Goal: Task Accomplishment & Management: Complete application form

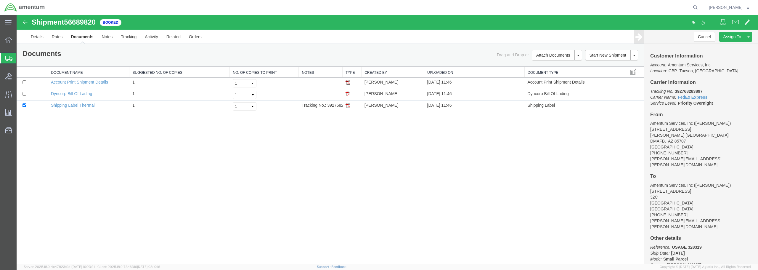
click at [0, 0] on span "Create from Template" at bounding box center [0, 0] width 0 height 0
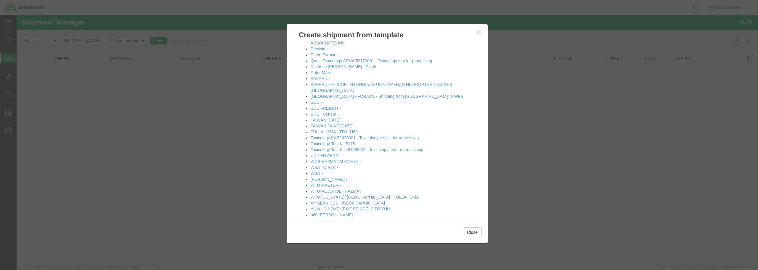
scroll to position [309, 0]
click at [325, 176] on link "[PERSON_NAME] -" at bounding box center [328, 178] width 37 height 5
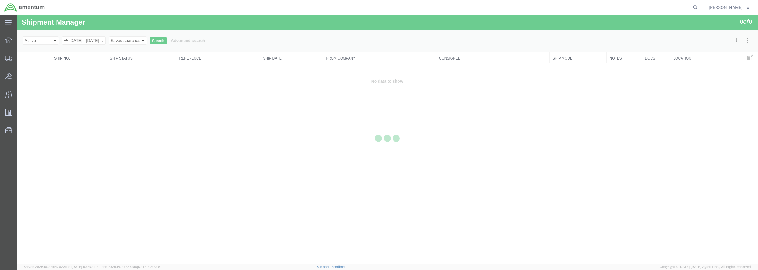
select select "49949"
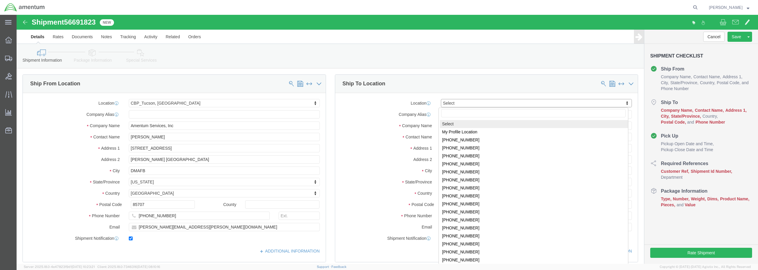
type input "d"
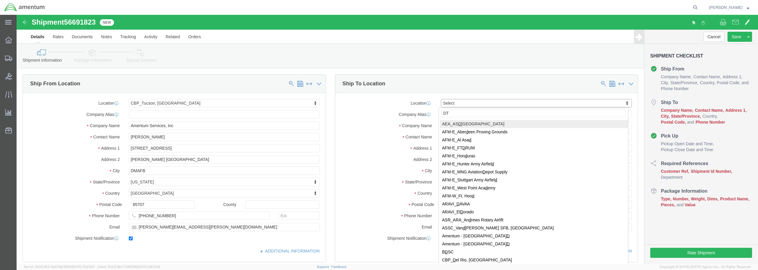
type input "DTM"
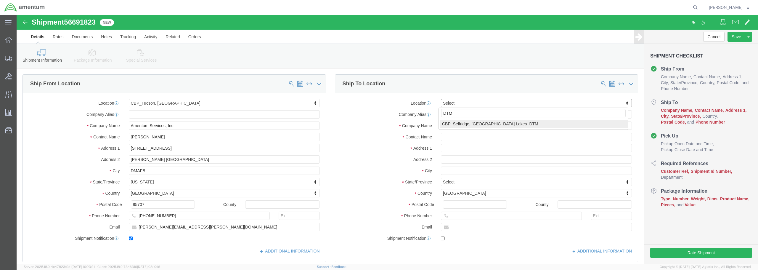
select select "49921"
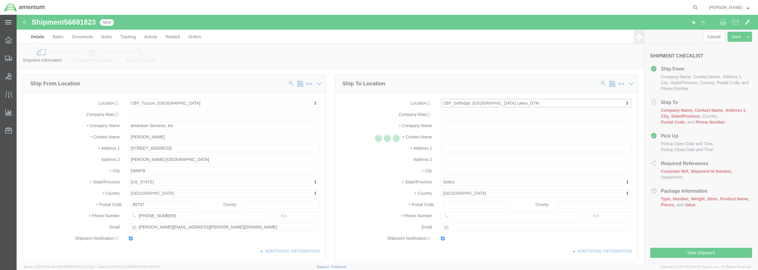
type input "Amentum Services, Inc"
type input "[PERSON_NAME]"
type input "[STREET_ADDRESS]"
type input "Building 1422"
type input "Selfridge"
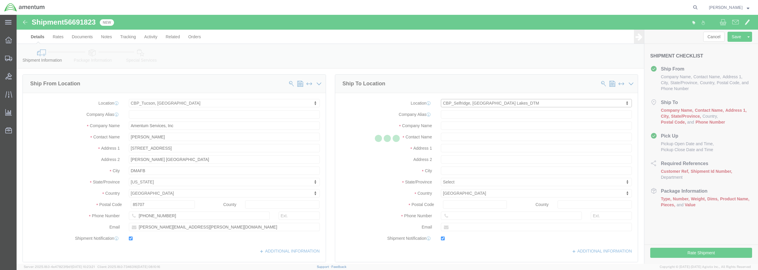
type input "48045"
type input "[PHONE_NUMBER]"
type input "[PERSON_NAME][EMAIL_ADDRESS][PERSON_NAME][DOMAIN_NAME]"
checkbox input "true"
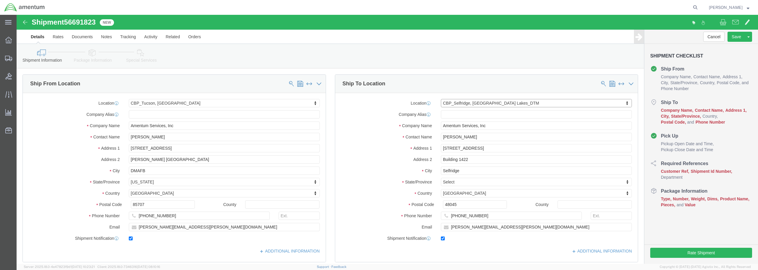
select select "MI"
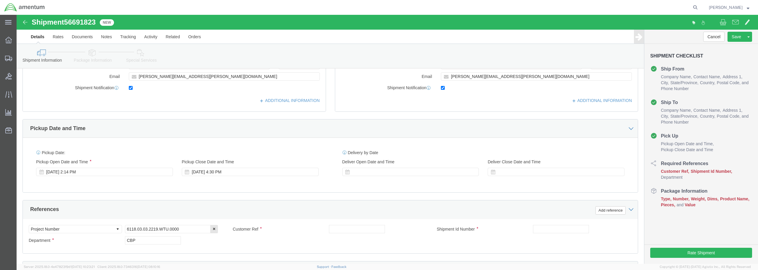
scroll to position [178, 0]
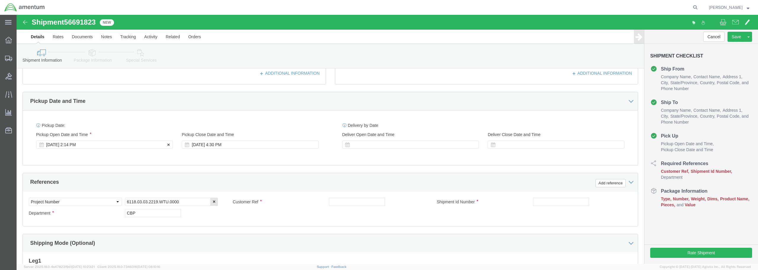
click div "[DATE] 2:14 PM"
type input "3:14 PM"
click button "Apply"
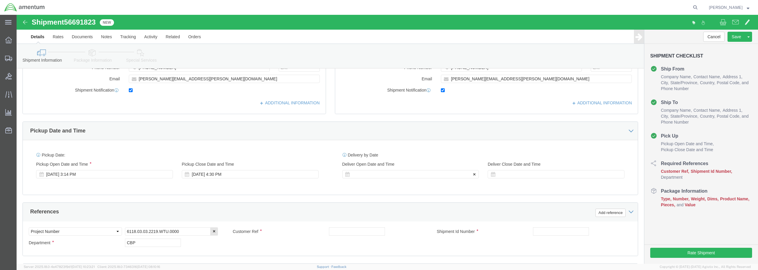
click div
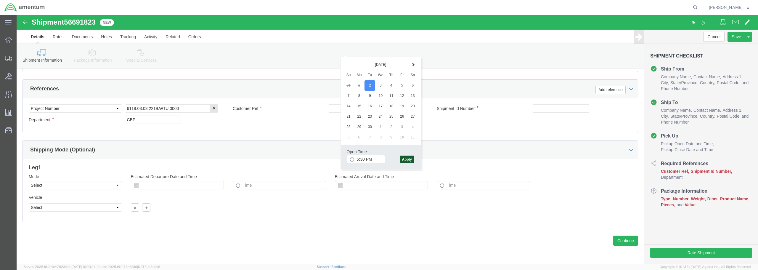
click button "Apply"
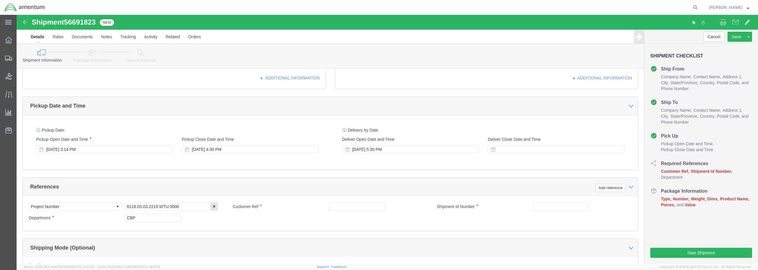
scroll to position [152, 0]
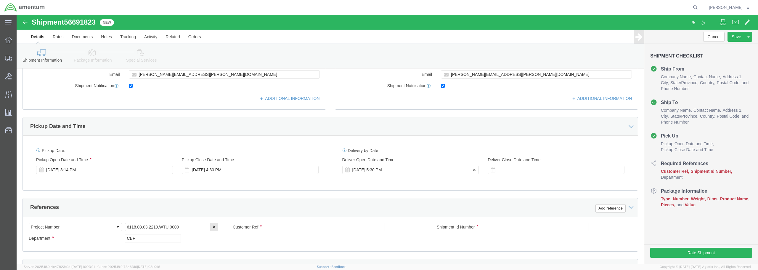
click div "[DATE] 5:30 PM"
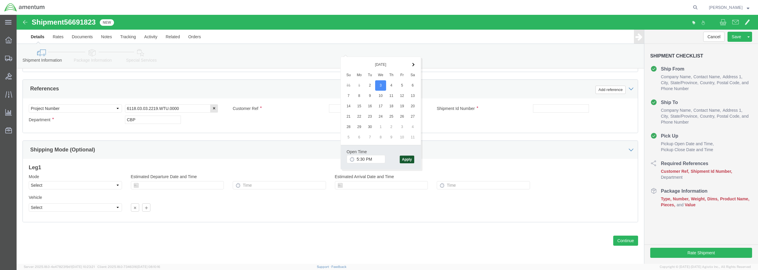
click button "Apply"
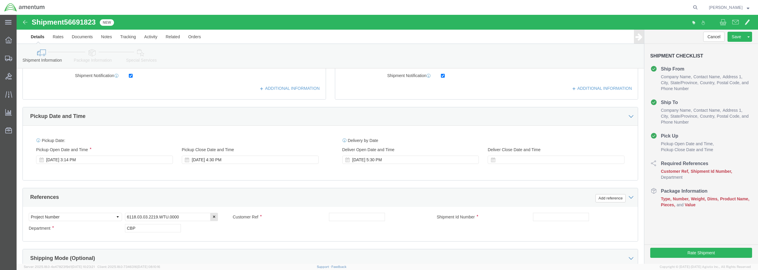
scroll to position [182, 0]
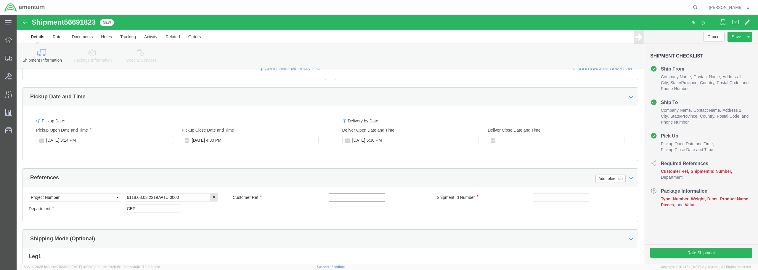
click input "text"
drag, startPoint x: 359, startPoint y: 181, endPoint x: 308, endPoint y: 184, distance: 50.7
click div "Customer Ref USAGE 328274 / 328363"
type input "USAGE 328274 / 328363"
click div "Pickup Date and Time"
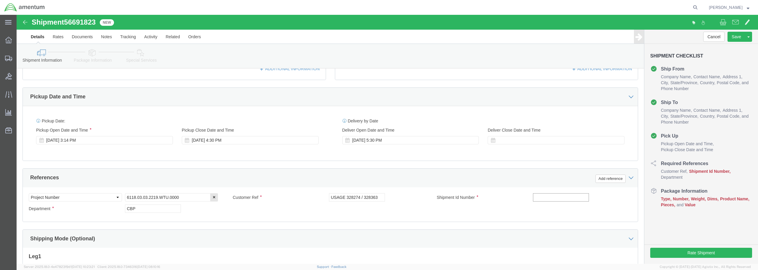
paste input "USAGE 328274 / 328363"
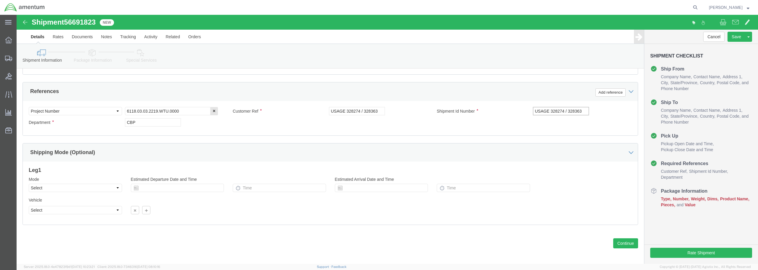
scroll to position [271, 0]
type input "USAGE 328274 / 328363"
click button "Continue"
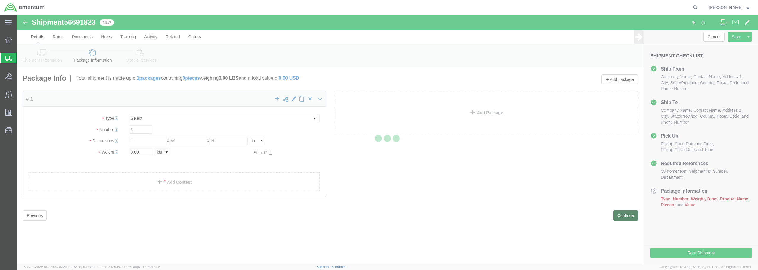
select select "CBOX"
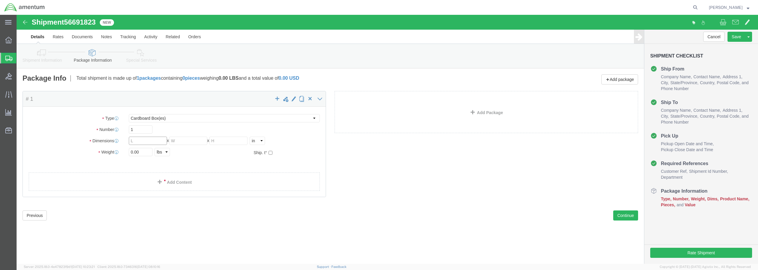
drag, startPoint x: 124, startPoint y: 124, endPoint x: 118, endPoint y: 125, distance: 6.6
click input "text"
type input "4.5"
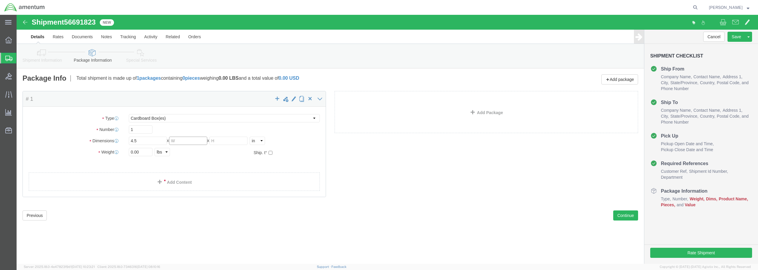
click input "text"
type input "36"
type input "7"
drag, startPoint x: 130, startPoint y: 135, endPoint x: 108, endPoint y: 137, distance: 22.3
click div "0.00 Select kgs lbs"
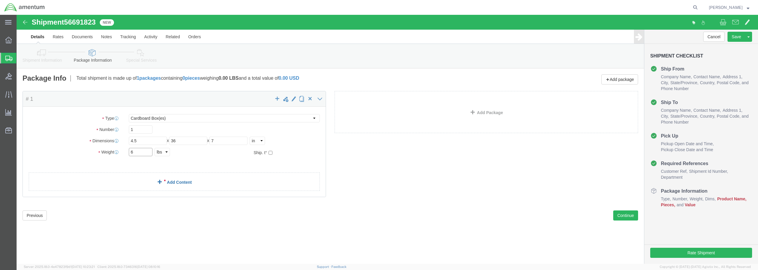
type input "6"
click link "Add Content"
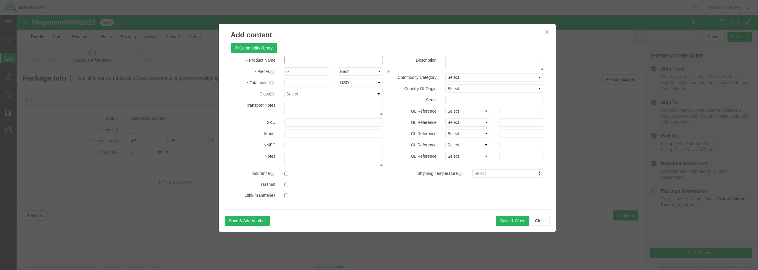
click input "text"
type input "BEARING / SEAL / DUCT ASSY"
drag, startPoint x: 275, startPoint y: 57, endPoint x: 260, endPoint y: 56, distance: 15.2
click div "Pieces 0 Select Bag Barrels 100Board Feet Bottle Box Blister Pack Carats Can Ca…"
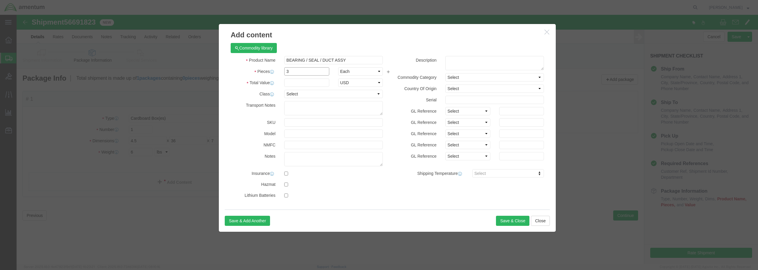
type input "3"
click input "text"
type input "2749.37"
click select "Select 50 55 60 65 70 85 92.5 100 125 175 250 300 400"
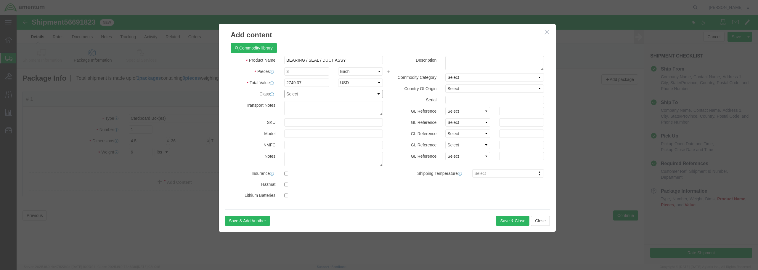
select select "175"
click select "Select 50 55 60 65 70 85 92.5 100 125 175 250 300 400"
click input "text"
type input "DUCT SN 209803"
click button "Save & Close"
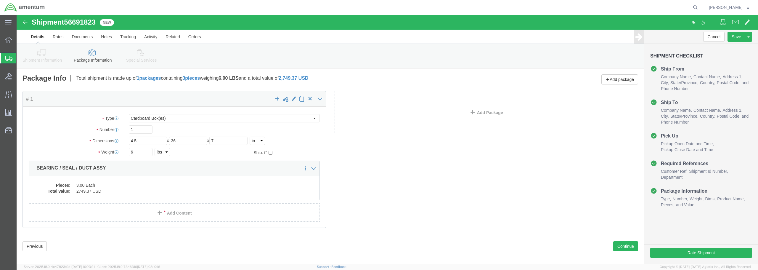
scroll to position [6, 0]
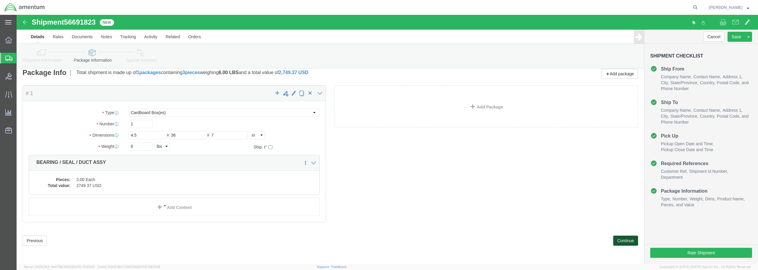
click button "Continue"
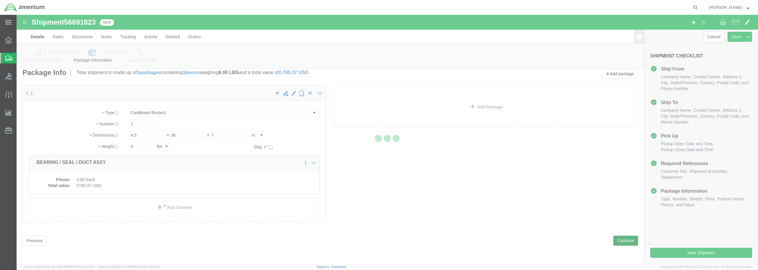
select select
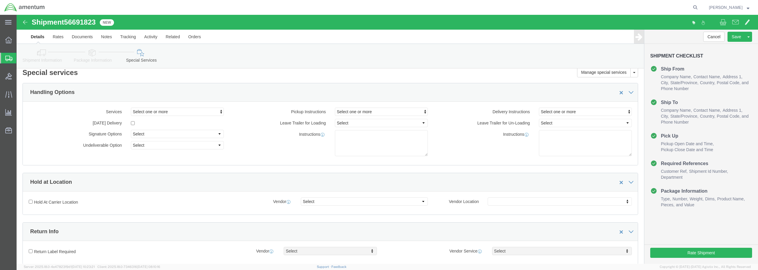
select select "DEPARTMENT"
click button "Rate Shipment"
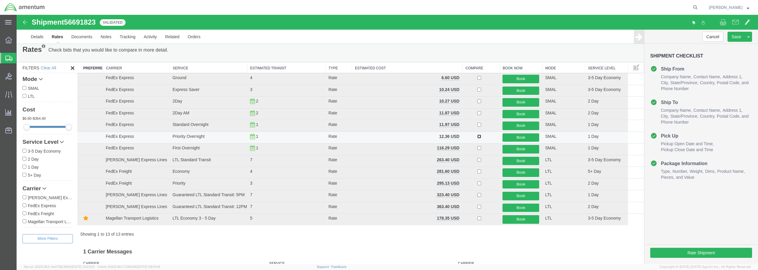
click at [477, 136] on input "checkbox" at bounding box center [479, 136] width 4 height 4
checkbox input "true"
click at [520, 139] on button "Book" at bounding box center [520, 137] width 37 height 9
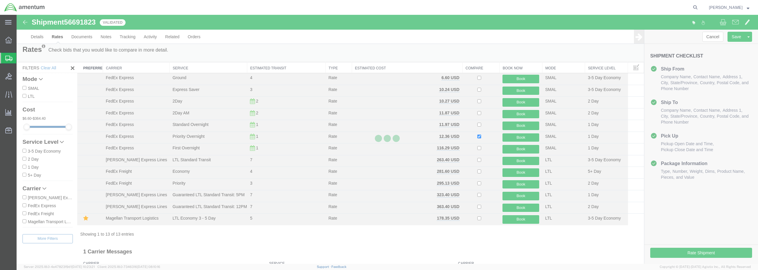
scroll to position [0, 0]
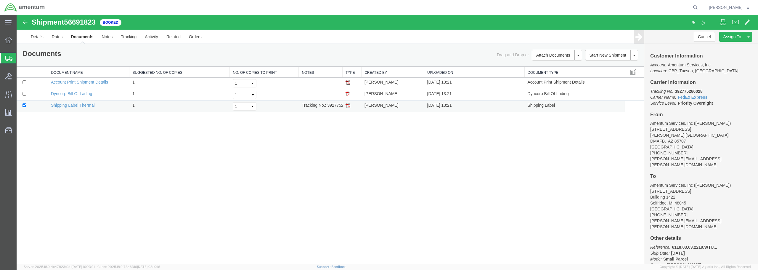
click at [348, 106] on img at bounding box center [347, 105] width 5 height 5
click at [0, 0] on span "Create from Template" at bounding box center [0, 0] width 0 height 0
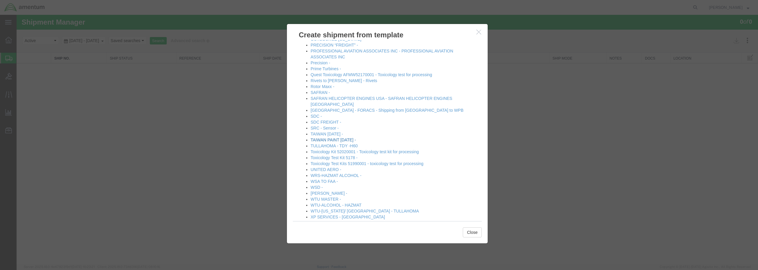
scroll to position [309, 0]
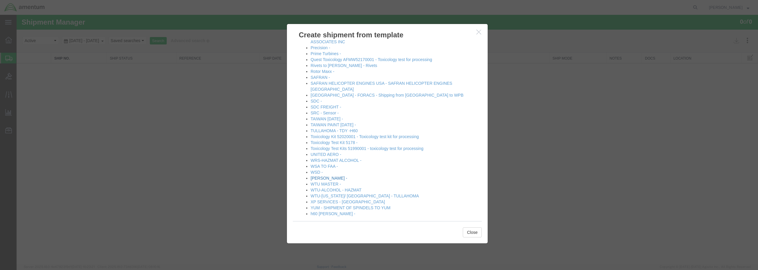
click at [328, 176] on link "[PERSON_NAME] -" at bounding box center [328, 178] width 37 height 5
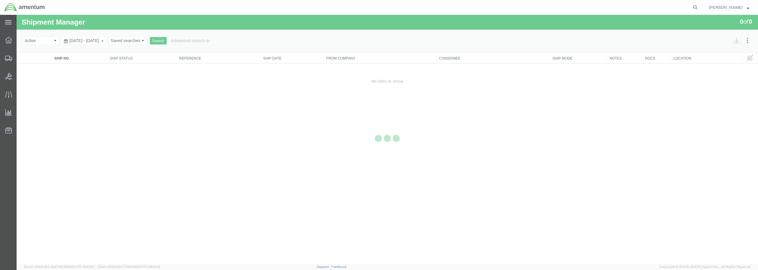
select select "49949"
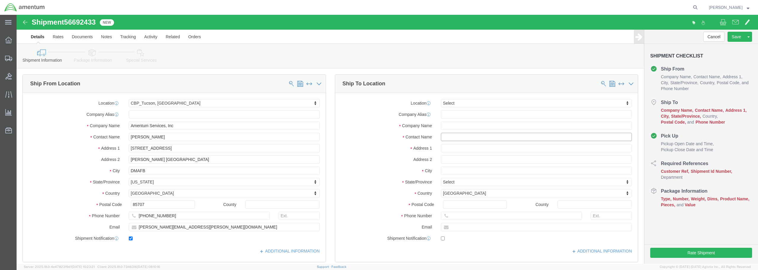
click input "text"
type input "[PERSON_NAME]"
click input "text"
type input "[STREET_ADDRESS]"
click input "text"
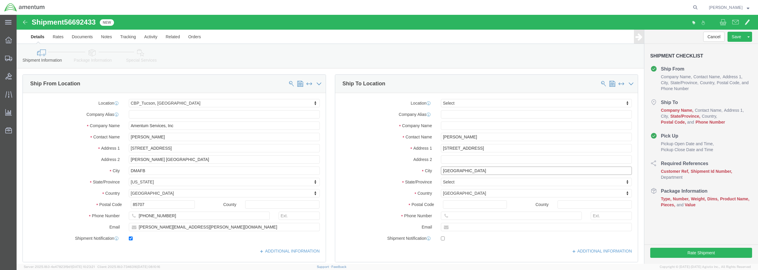
type input "[GEOGRAPHIC_DATA]"
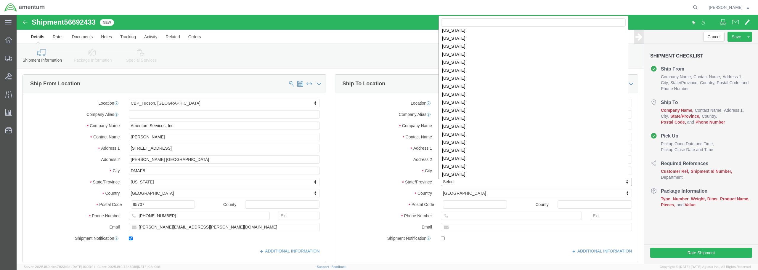
scroll to position [308, 0]
select select "[GEOGRAPHIC_DATA]"
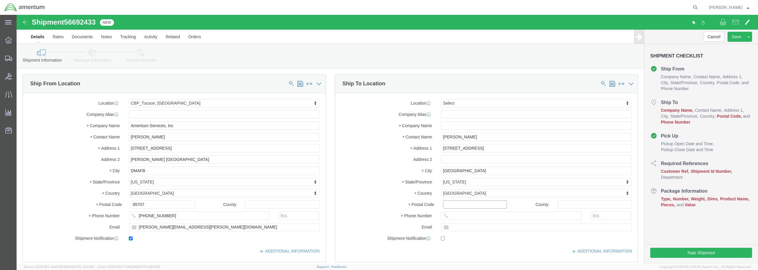
click input "Postal Code"
type input "77505"
click input "text"
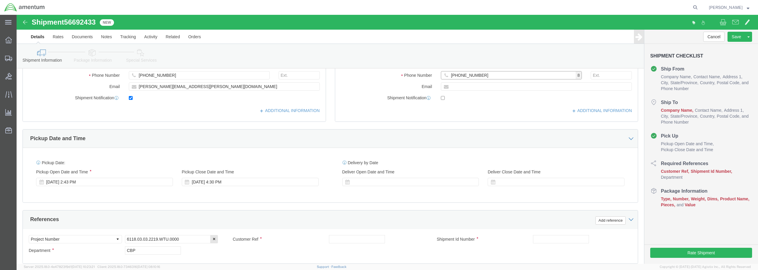
scroll to position [178, 0]
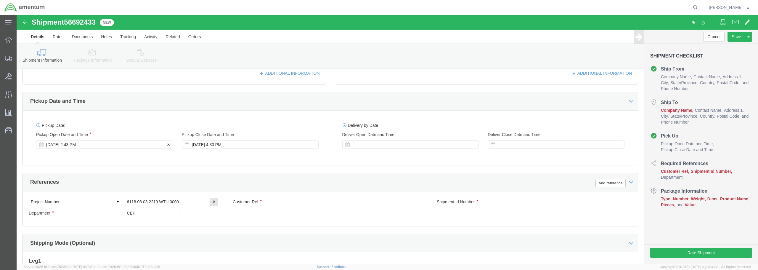
type input "[PHONE_NUMBER]"
click div "[DATE] 2:43 PM"
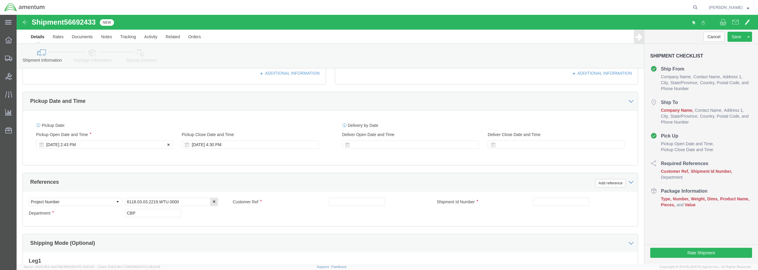
click div "[DATE] 2:43 PM"
type input "3:43 PM"
click button "Apply"
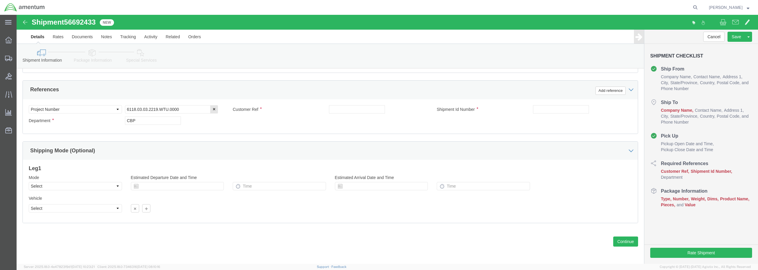
scroll to position [271, 0]
click input "text"
type input "LAPTOP"
click input "text"
type input "LAPTOP"
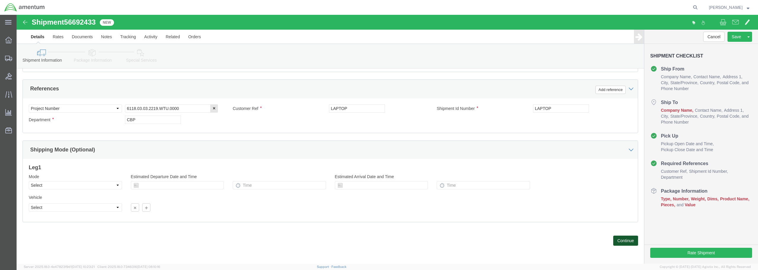
click button "Continue"
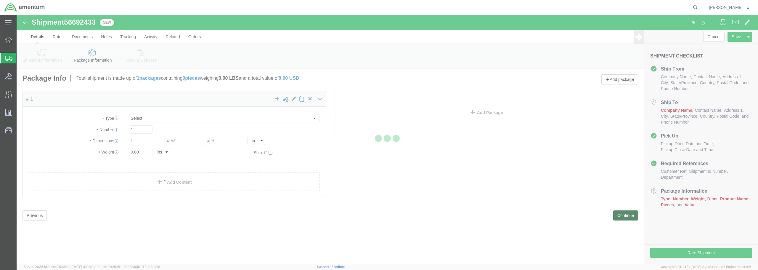
select select "CBOX"
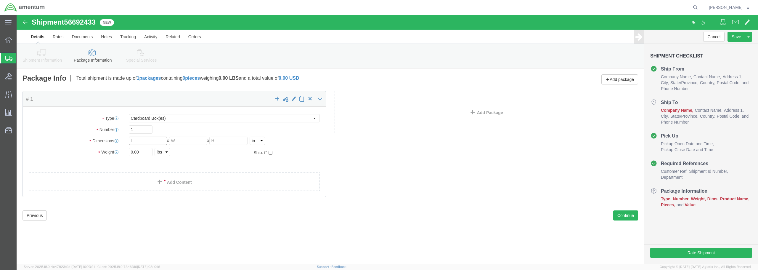
click input "text"
type input "12"
type input "10"
type input "8"
drag, startPoint x: 122, startPoint y: 137, endPoint x: 107, endPoint y: 138, distance: 14.8
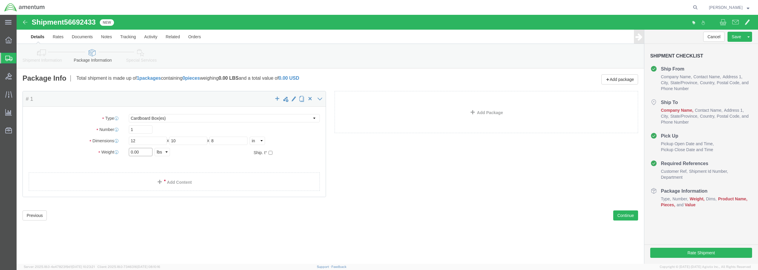
click div "0.00 Select kgs lbs"
type input "2.5"
click div "Package Content # 1 x Package Type Select BCK Boxes Bale(s) Basket(s) Bolt(s) B…"
click link "Add Content"
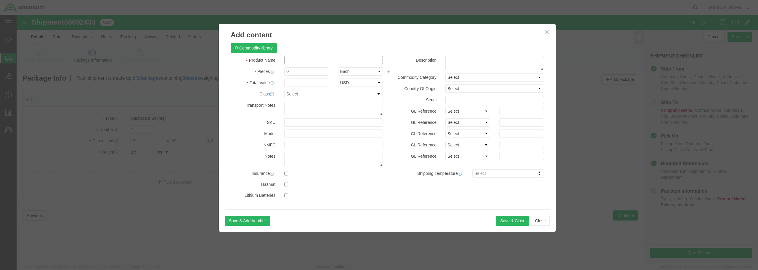
click input "text"
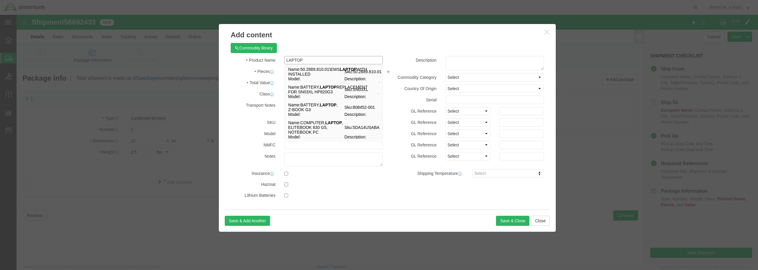
type input "LAPTOP"
click label
click input "checkbox"
checkbox input "true"
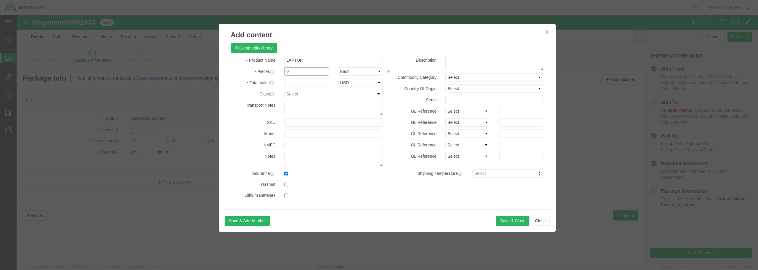
drag, startPoint x: 276, startPoint y: 57, endPoint x: 269, endPoint y: 56, distance: 6.8
click input "0"
type input "1"
click input "text"
type input "2500.00"
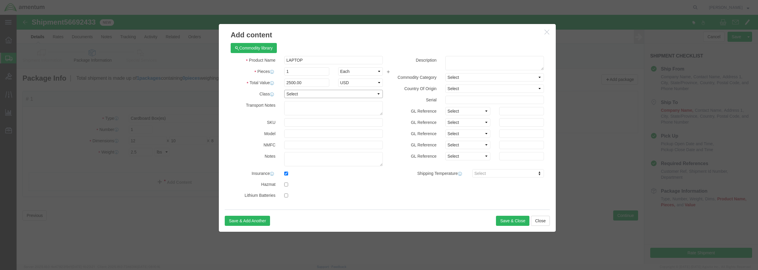
click select "Select 50 55 60 65 70 85 92.5 100 125 175 250 300 400"
select select "250"
click select "Select 50 55 60 65 70 85 92.5 100 125 175 250 300 400"
click button "Save & Close"
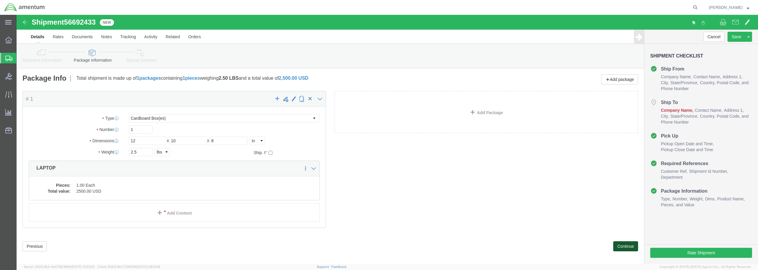
click button "Continue"
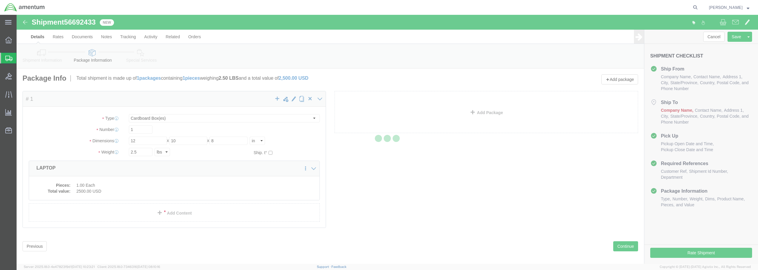
select select
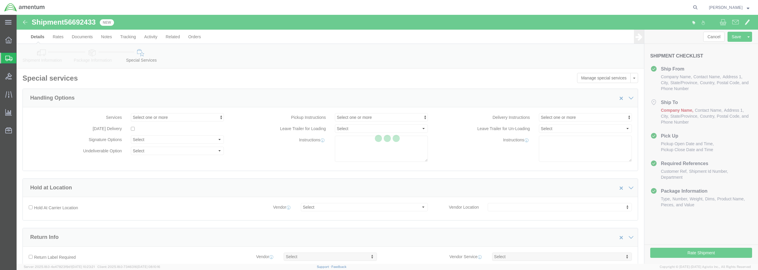
select select "DEPARTMENT"
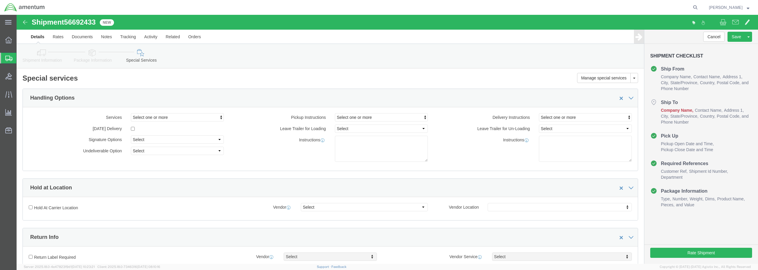
click link "Shipment Information"
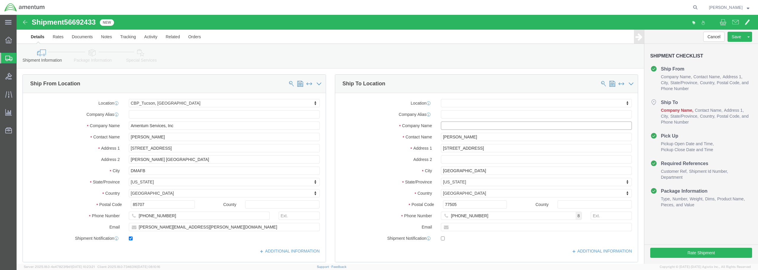
click input "text"
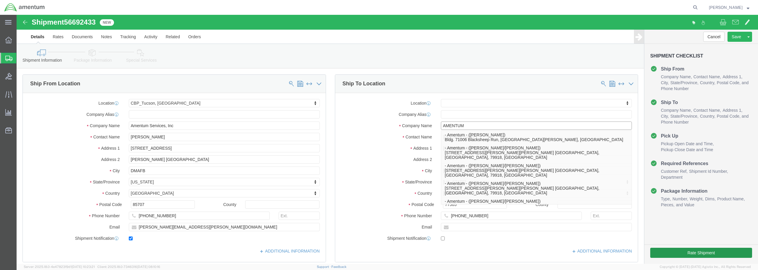
type input "AMENTUM"
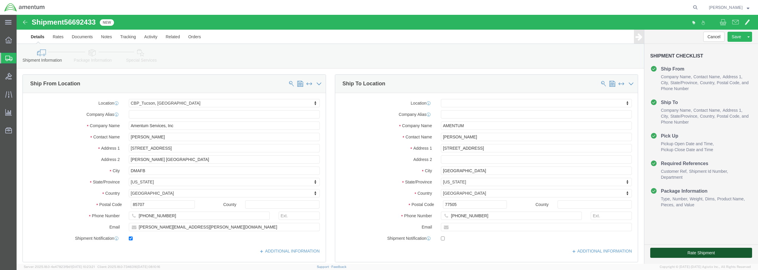
click button "Rate Shipment"
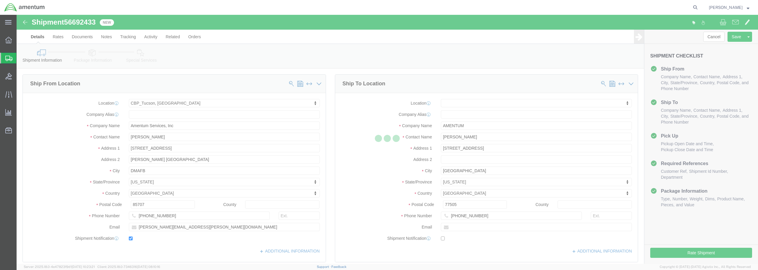
select select
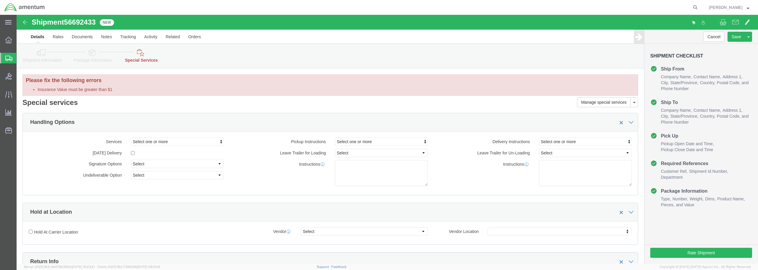
select select "DEPARTMENT"
click link "Special Services"
click icon
click li "Insurance Value must be greater than $1"
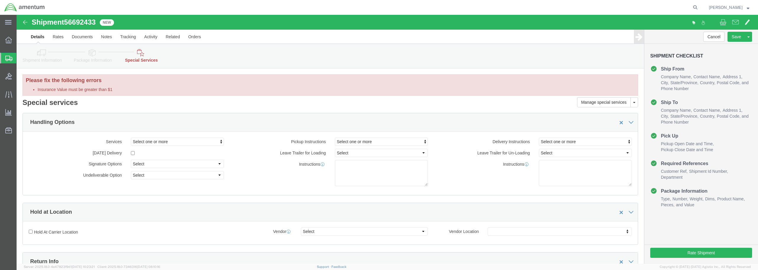
click icon
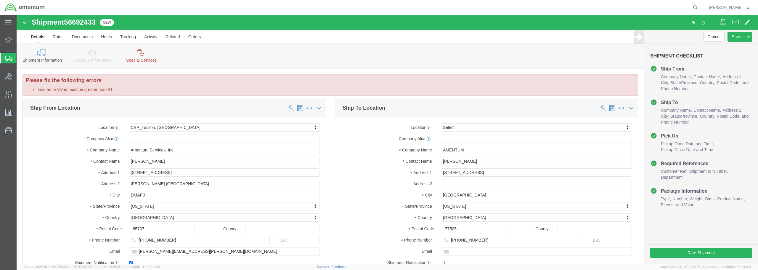
click link "Package Information"
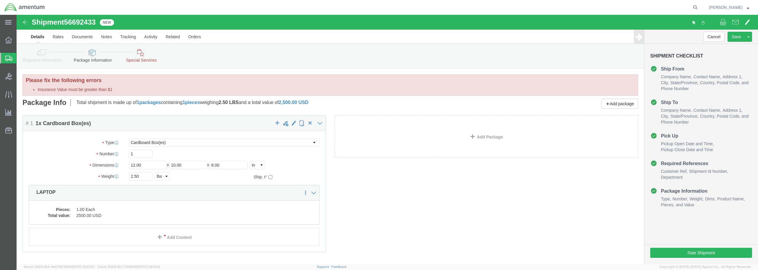
scroll to position [30, 0]
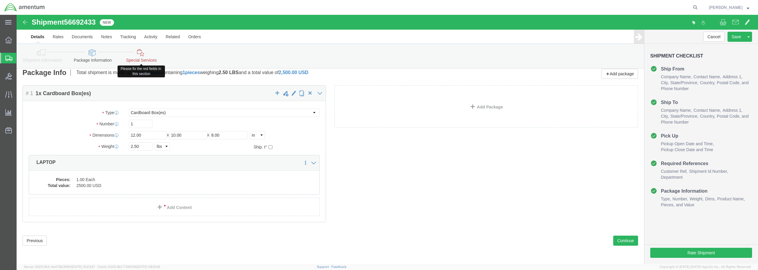
click link "Special Services"
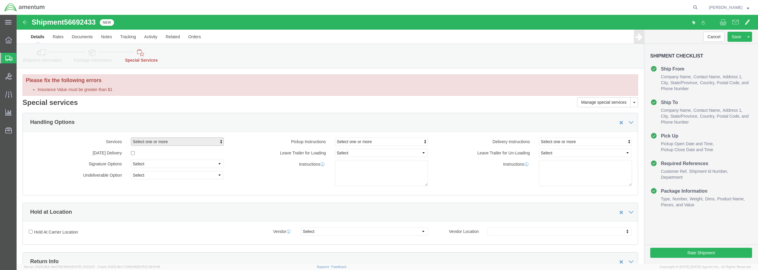
click span "Select one or more"
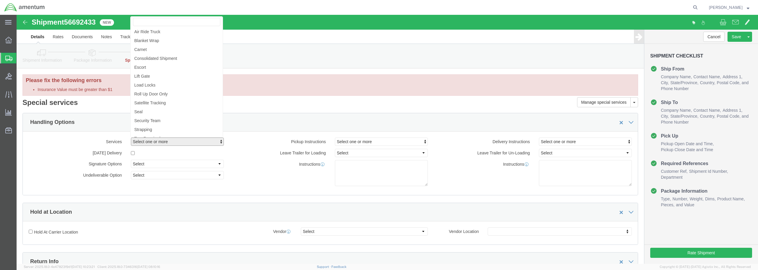
click span "Select one or more"
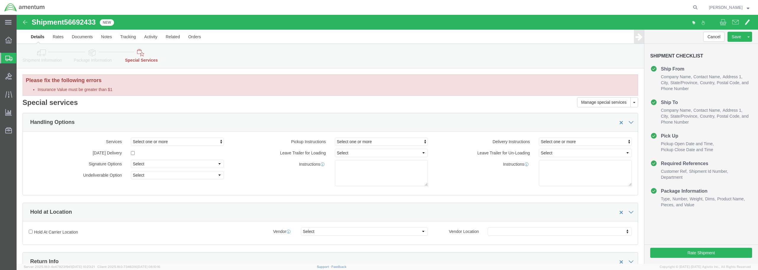
click link "Package Information"
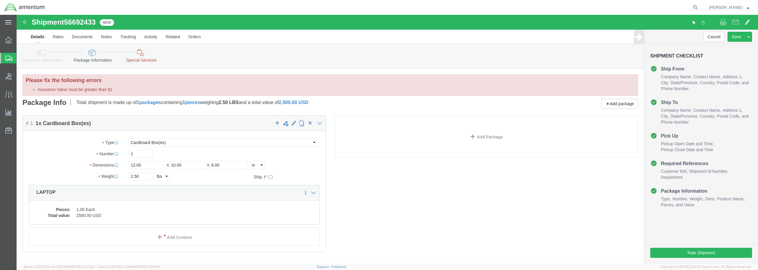
scroll to position [30, 0]
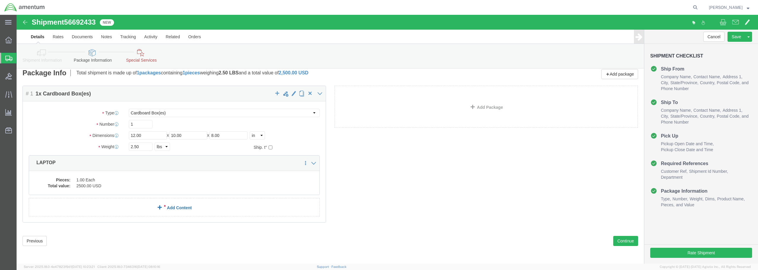
click link "Add Content"
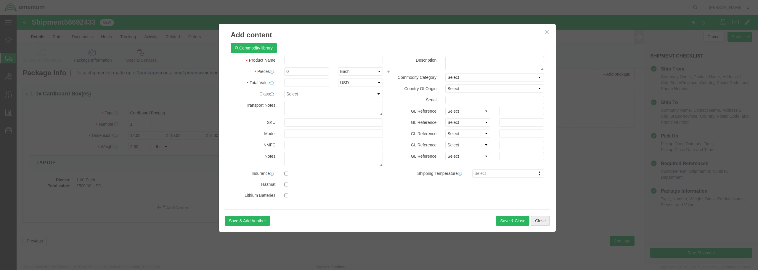
click button "Close"
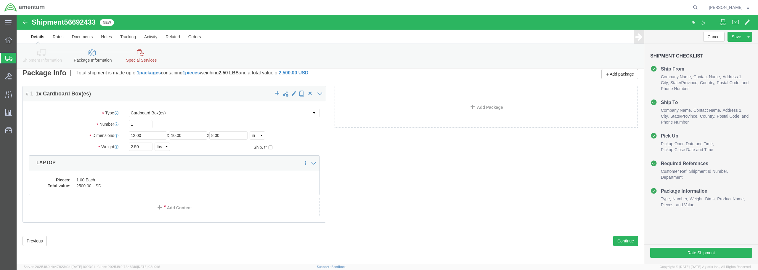
scroll to position [0, 0]
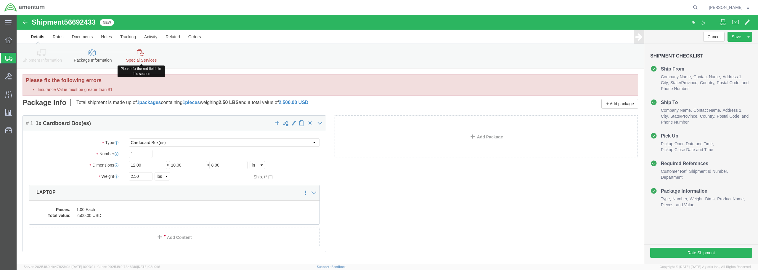
click link "Special Services"
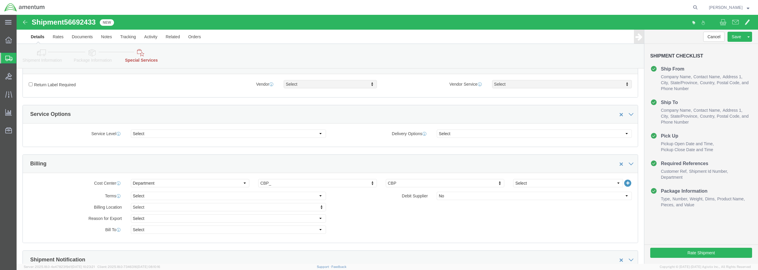
scroll to position [207, 0]
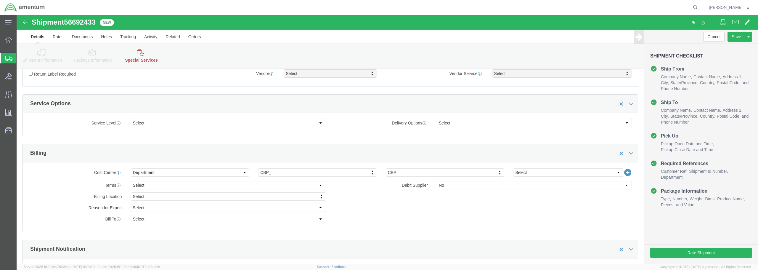
click link "Package Information"
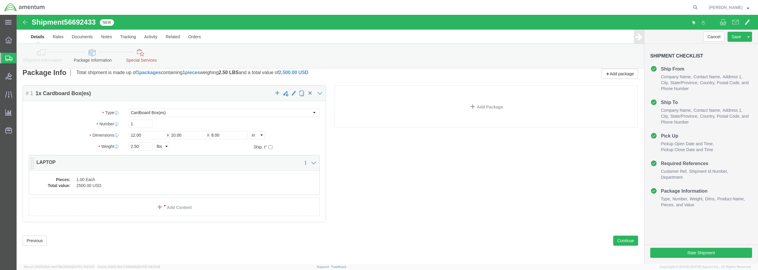
click dd "1.00 Each"
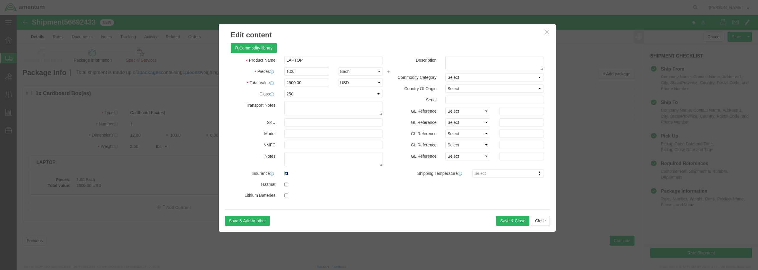
click input "checkbox"
checkbox input "false"
click button "Save & Close"
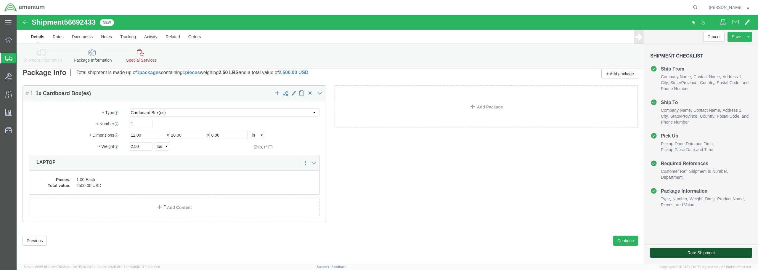
click button "Rate Shipment"
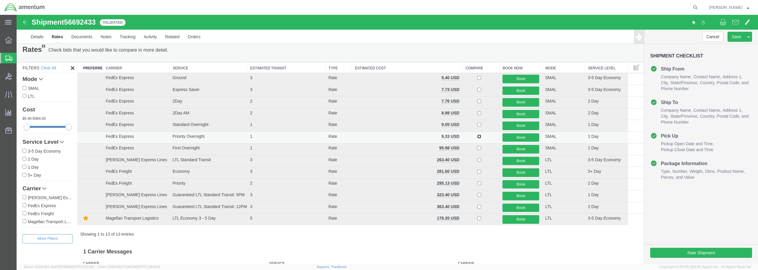
click at [477, 137] on input "checkbox" at bounding box center [479, 136] width 4 height 4
checkbox input "true"
click at [517, 137] on button "Book" at bounding box center [520, 137] width 37 height 9
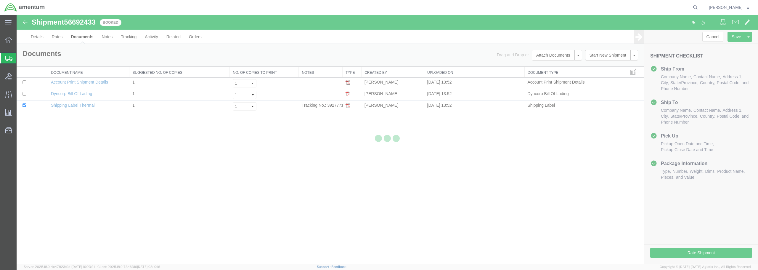
scroll to position [0, 0]
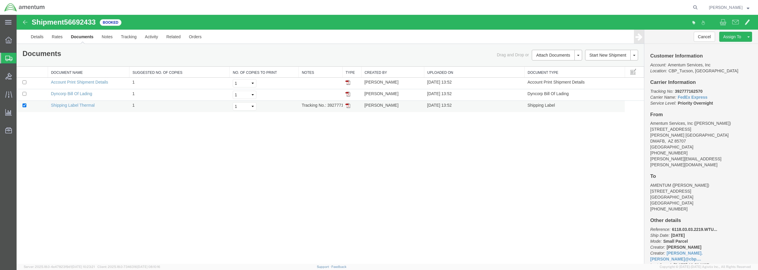
click at [332, 106] on td "Tracking No.: 392777162570" at bounding box center [321, 107] width 44 height 12
click at [347, 106] on img at bounding box center [347, 105] width 5 height 5
